Goal: Check status: Check status

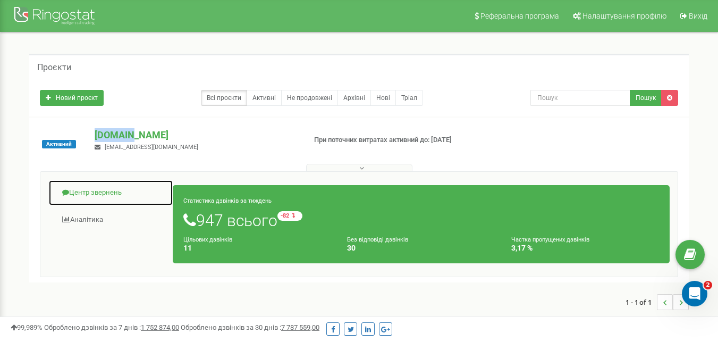
click at [100, 191] on link "Центр звернень" at bounding box center [110, 193] width 125 height 26
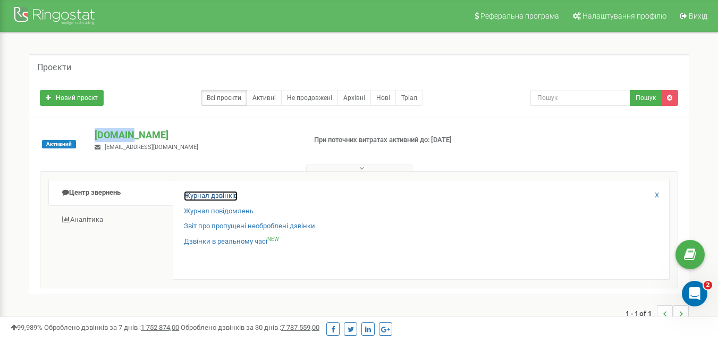
click at [222, 194] on link "Журнал дзвінків" at bounding box center [211, 196] width 54 height 10
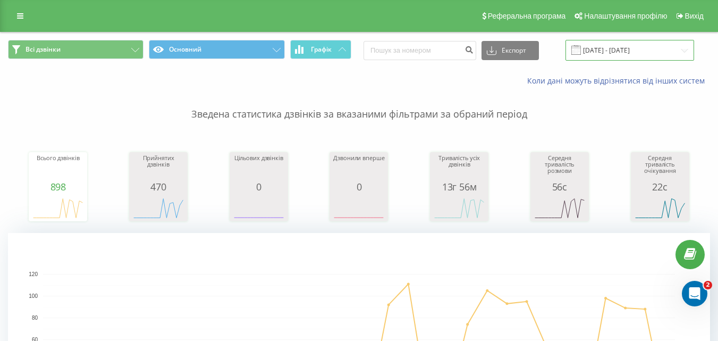
click at [635, 46] on input "[DATE] - [DATE]" at bounding box center [629, 50] width 129 height 21
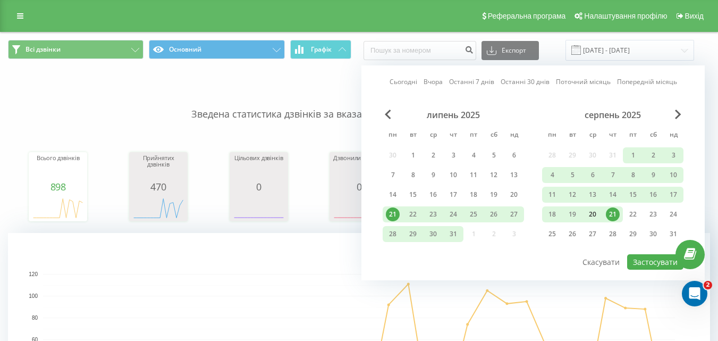
click at [593, 216] on div "20" at bounding box center [593, 214] width 14 height 14
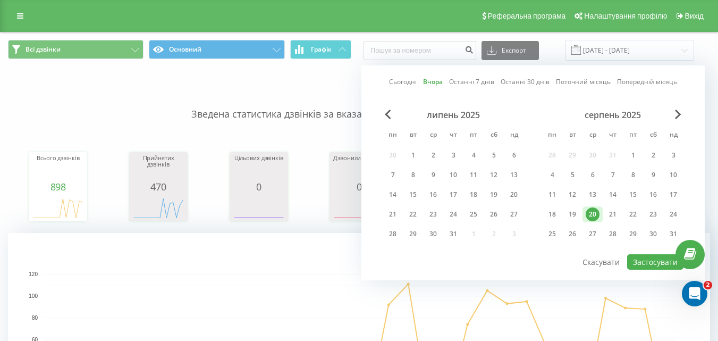
click at [593, 216] on div "20" at bounding box center [593, 214] width 14 height 14
click at [651, 265] on button "Застосувати" at bounding box center [655, 261] width 56 height 15
type input "[DATE] - [DATE]"
